Goal: Find specific page/section: Find specific page/section

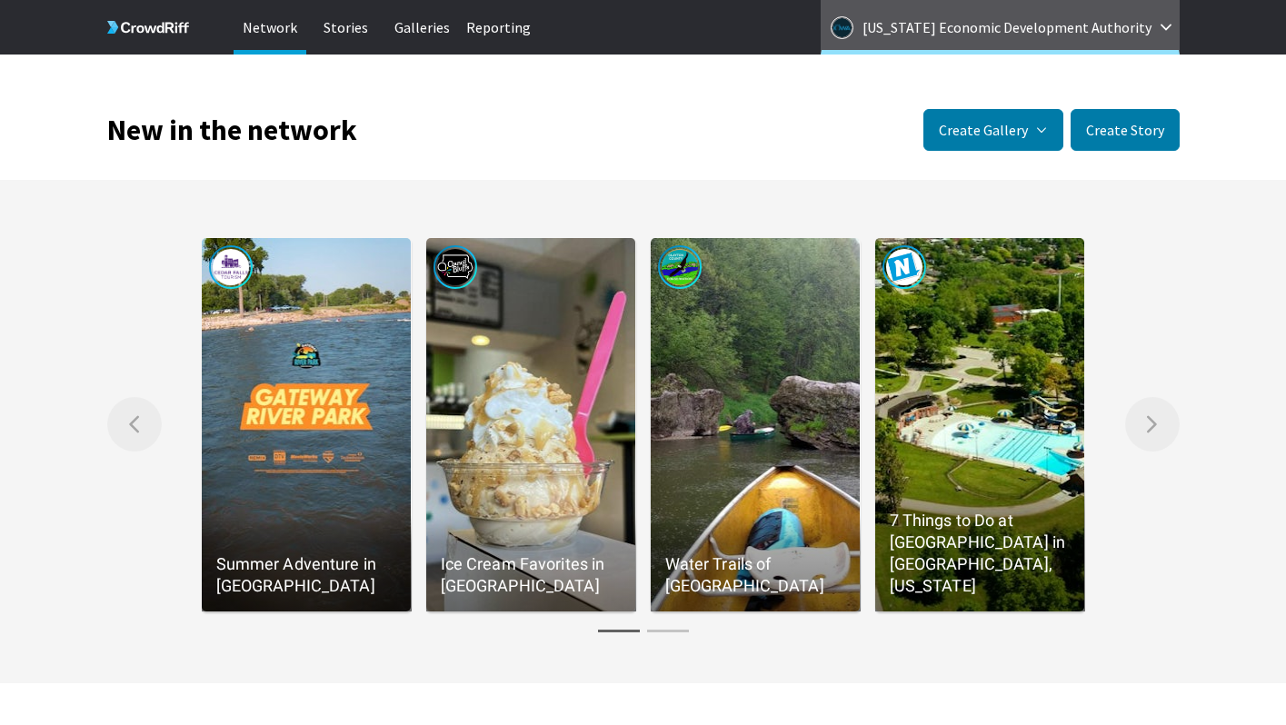
click at [1065, 21] on p "[US_STATE] Economic Development Authority" at bounding box center [1007, 27] width 289 height 29
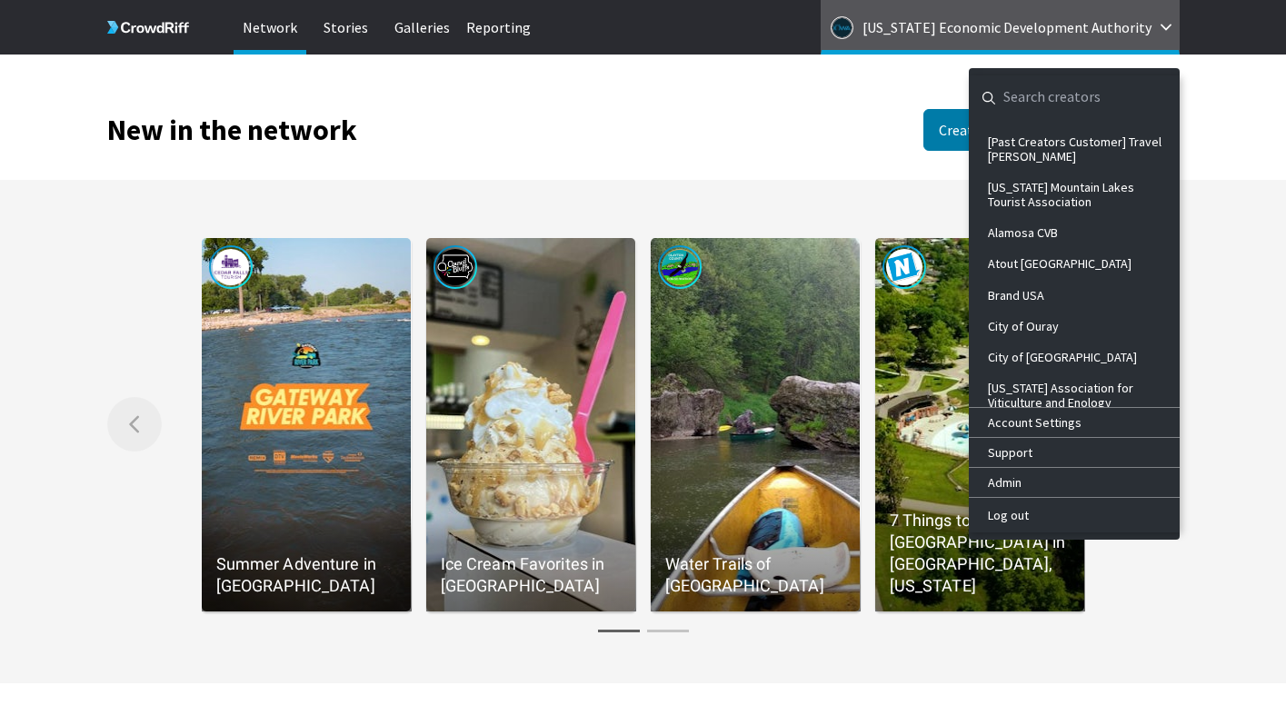
click at [1065, 94] on input "general.navigation.search" at bounding box center [1060, 97] width 182 height 44
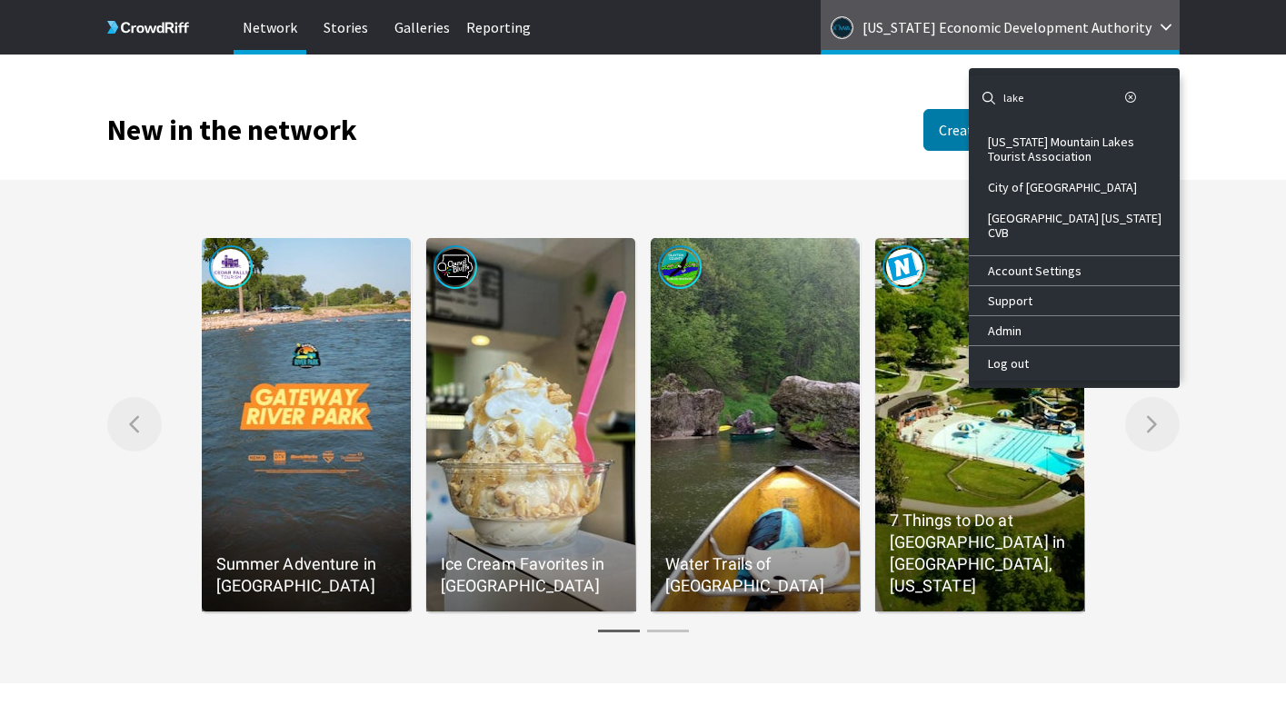
type input "lake"
drag, startPoint x: 725, startPoint y: 115, endPoint x: 733, endPoint y: 78, distance: 37.3
click at [725, 114] on div "New in the network Create Gallery Manual Gallery Manually select specific Stori…" at bounding box center [643, 103] width 1073 height 96
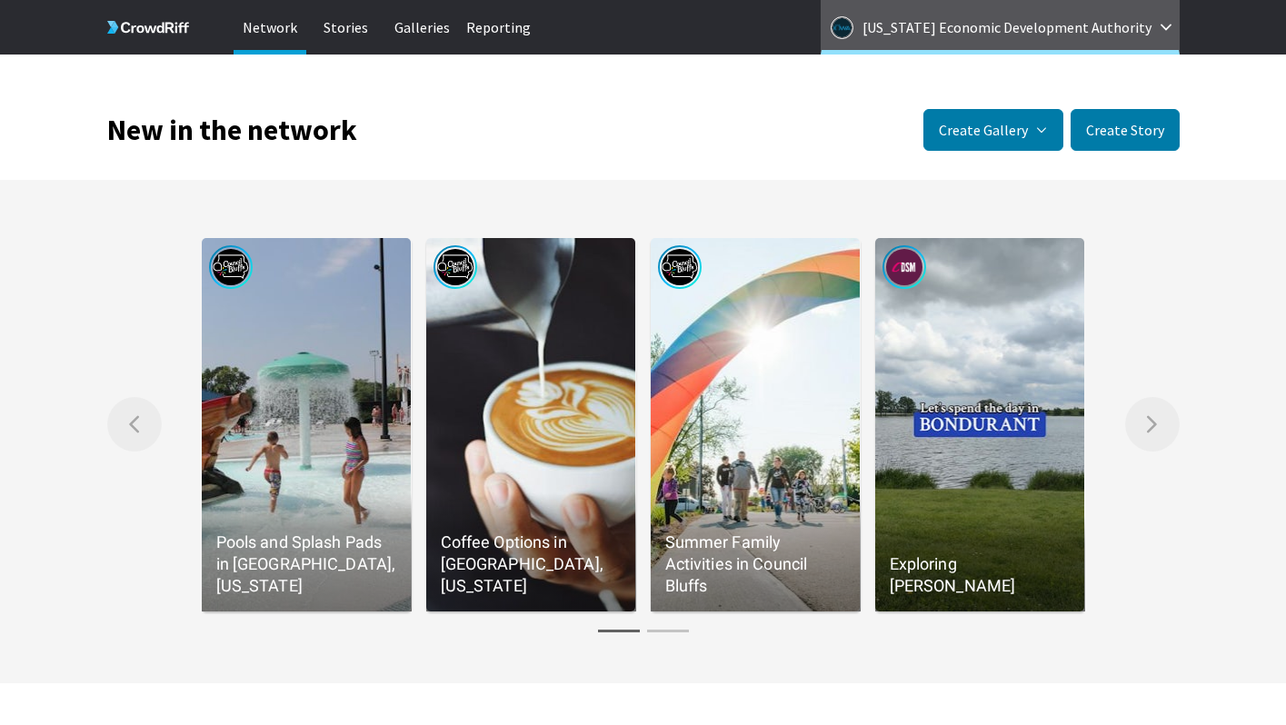
click at [930, 13] on p "[US_STATE] Economic Development Authority" at bounding box center [1007, 27] width 289 height 29
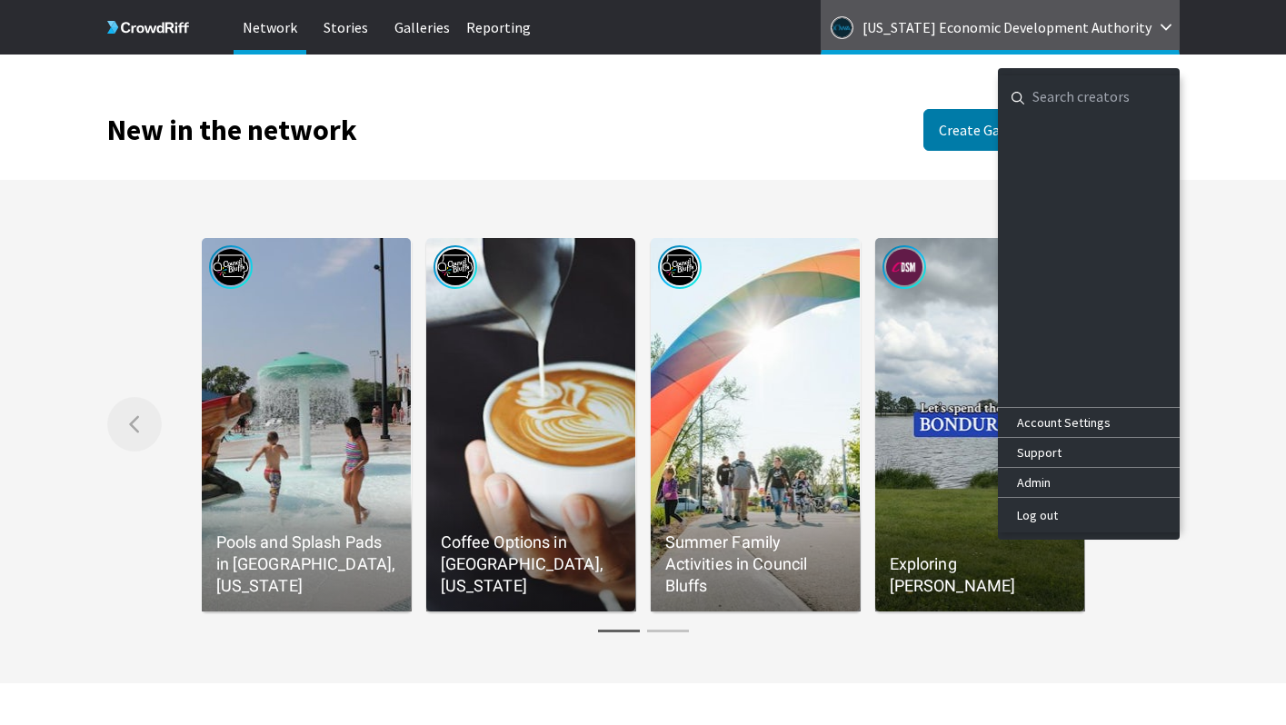
click at [1058, 96] on input "general.navigation.search" at bounding box center [1089, 97] width 182 height 44
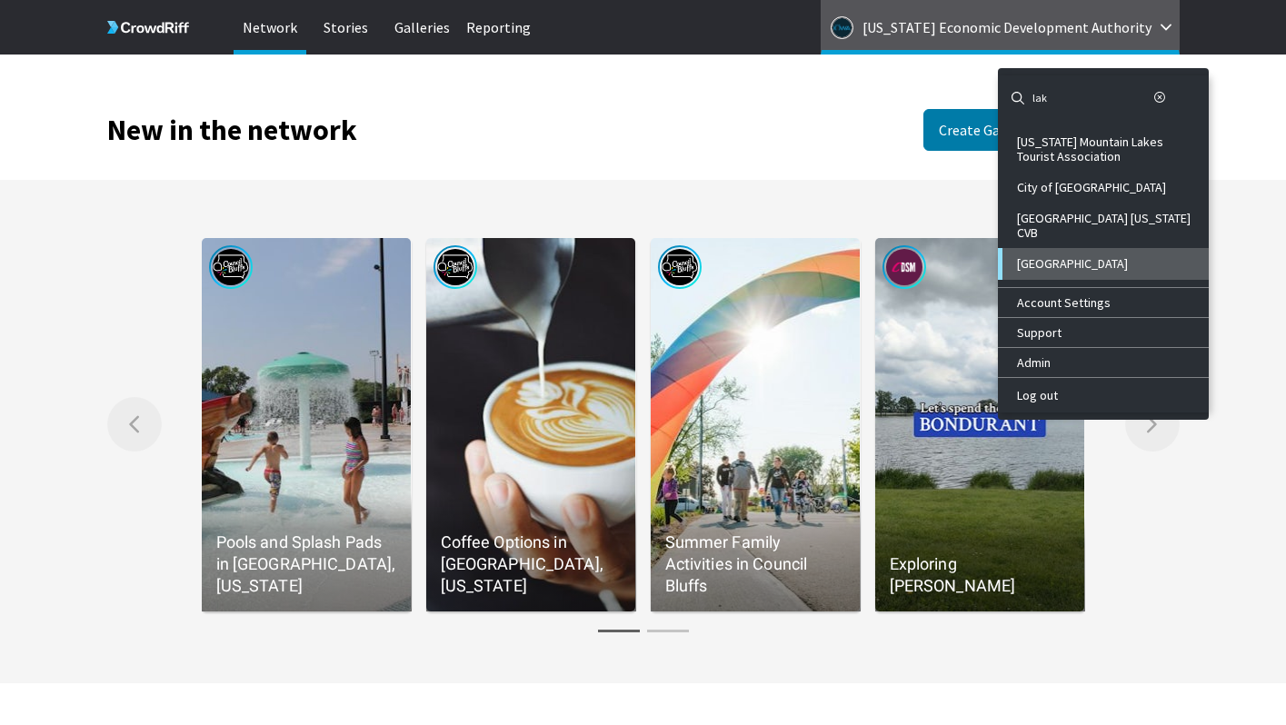
type input "lak"
click at [1072, 256] on div "[GEOGRAPHIC_DATA]" at bounding box center [1105, 263] width 177 height 15
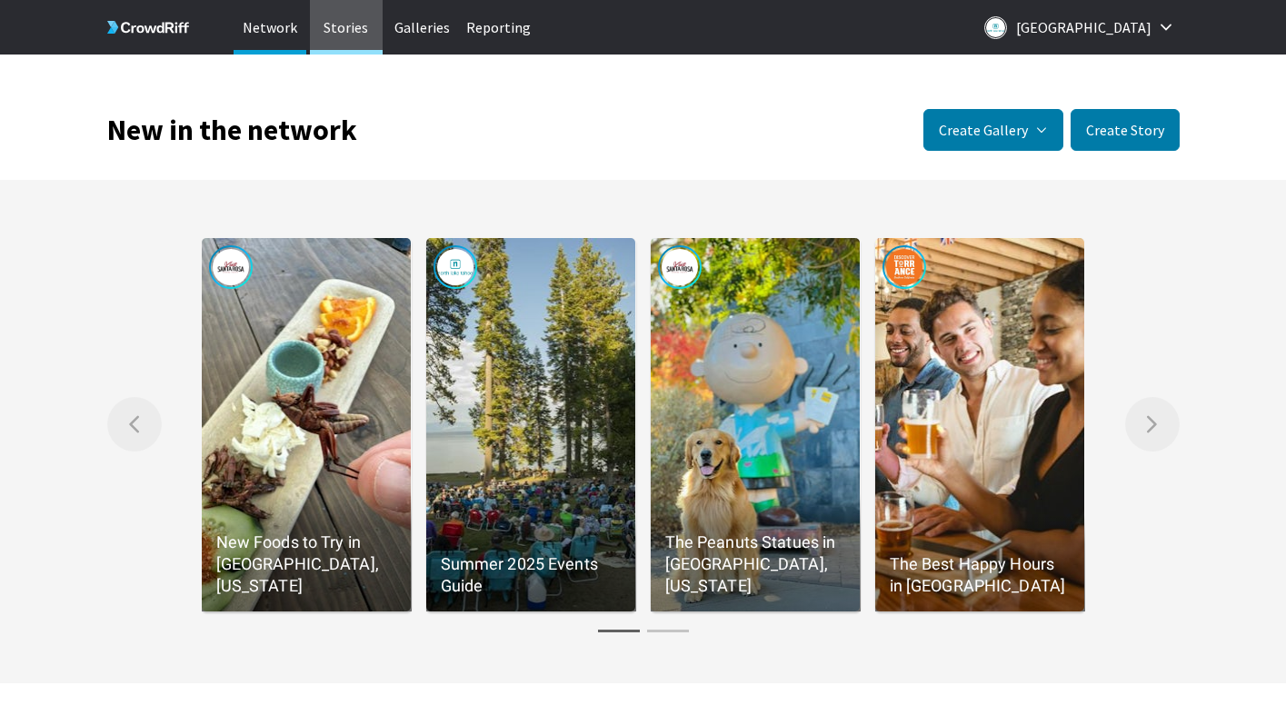
click at [365, 23] on p "Stories" at bounding box center [346, 27] width 73 height 55
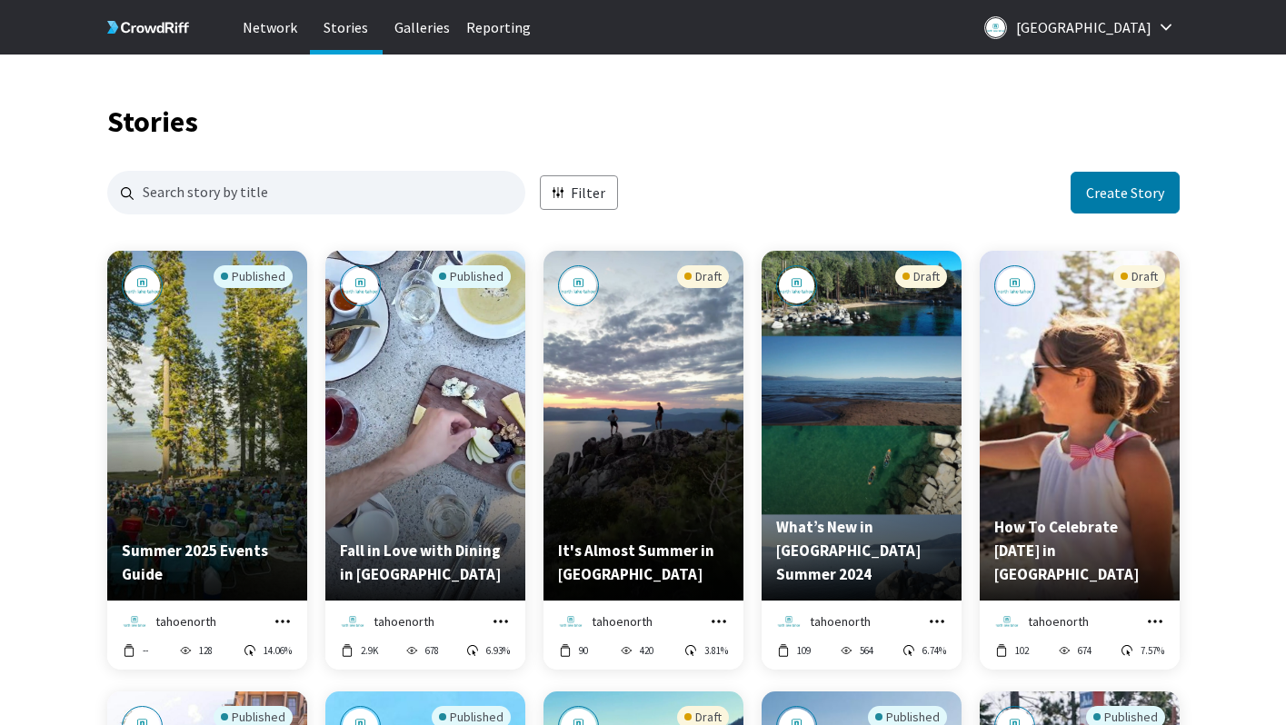
scroll to position [1764, 1073]
click at [232, 458] on div "Published" at bounding box center [207, 382] width 171 height 234
